Goal: Check status: Check status

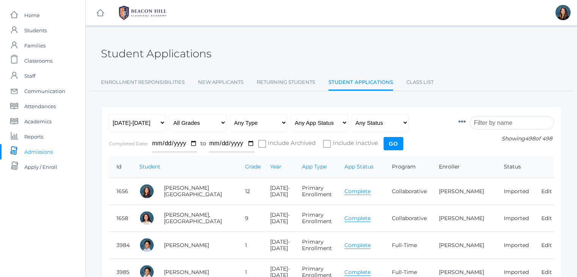
click at [489, 122] on input "search" at bounding box center [511, 122] width 84 height 13
type input "a"
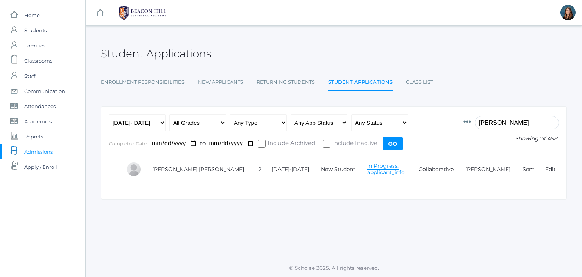
type input "[PERSON_NAME]"
click at [369, 164] on link "In Progress: applicant_info" at bounding box center [386, 169] width 38 height 14
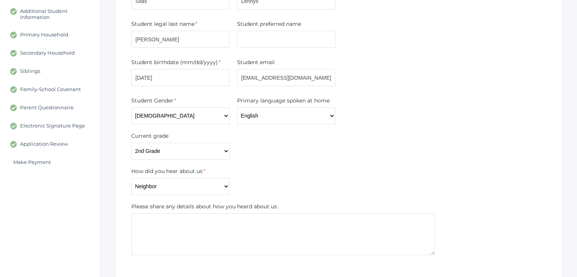
scroll to position [148, 0]
click at [60, 142] on span "Application Review" at bounding box center [44, 143] width 48 height 7
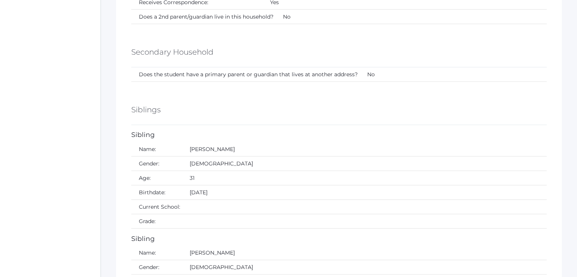
scroll to position [1471, 0]
